Goal: Task Accomplishment & Management: Manage account settings

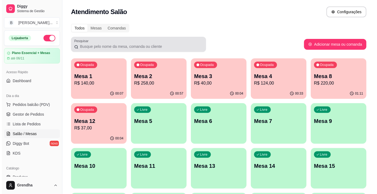
scroll to position [16, 0]
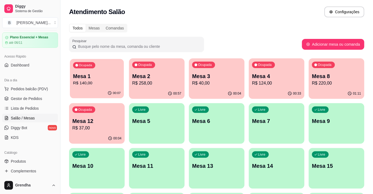
click at [80, 81] on p "R$ 140,00" at bounding box center [97, 83] width 48 height 6
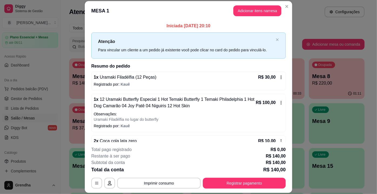
click at [123, 78] on span "Uramaki Filadélfia (12 Peças)" at bounding box center [128, 77] width 58 height 5
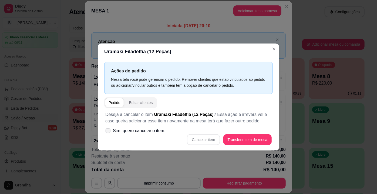
click at [109, 131] on icon at bounding box center [108, 130] width 4 height 3
click at [109, 132] on input "Sim, quero cancelar o item." at bounding box center [107, 134] width 4 height 4
checkbox input "true"
click at [212, 141] on button "Cancelar item" at bounding box center [203, 139] width 32 height 11
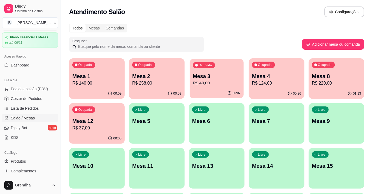
click at [209, 91] on div "00:07" at bounding box center [217, 93] width 54 height 10
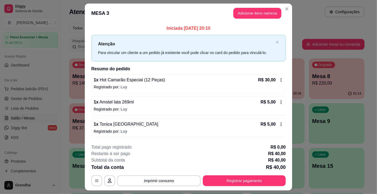
click at [145, 108] on p "Registrado por: Luy" at bounding box center [189, 108] width 190 height 5
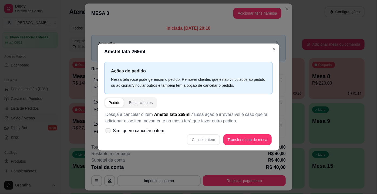
click at [111, 129] on label "Sim, quero cancelar o item." at bounding box center [135, 130] width 65 height 11
click at [109, 132] on input "Sim, quero cancelar o item." at bounding box center [107, 134] width 4 height 4
checkbox input "true"
click at [217, 142] on button "Cancelar item" at bounding box center [203, 139] width 32 height 11
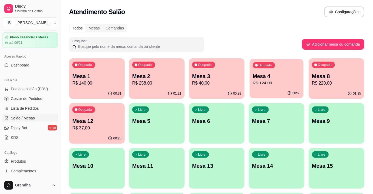
click at [275, 76] on p "Mesa 4" at bounding box center [277, 76] width 48 height 7
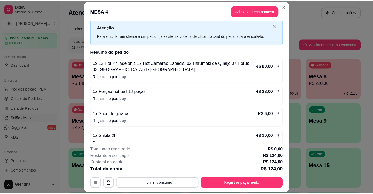
scroll to position [22, 0]
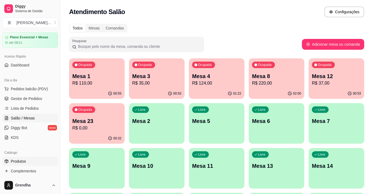
click at [23, 159] on span "Produtos" at bounding box center [18, 160] width 15 height 5
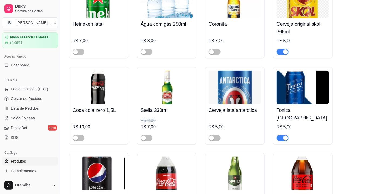
scroll to position [2305, 0]
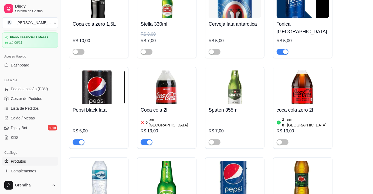
click at [149, 128] on div "R$ 13,00" at bounding box center [167, 131] width 52 height 6
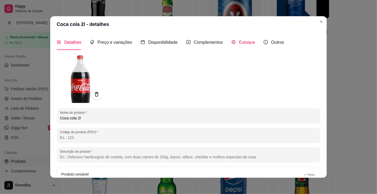
click at [239, 41] on span "Estoque" at bounding box center [247, 42] width 16 height 5
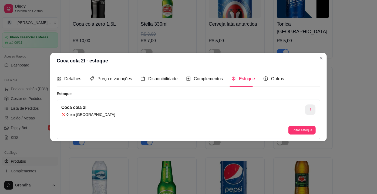
click at [309, 109] on icon "button" at bounding box center [310, 110] width 4 height 4
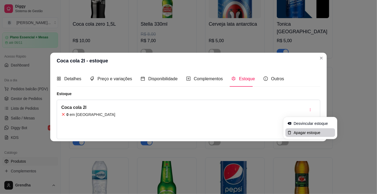
click at [305, 132] on span "Apagar estoque" at bounding box center [312, 132] width 39 height 5
